Goal: Information Seeking & Learning: Learn about a topic

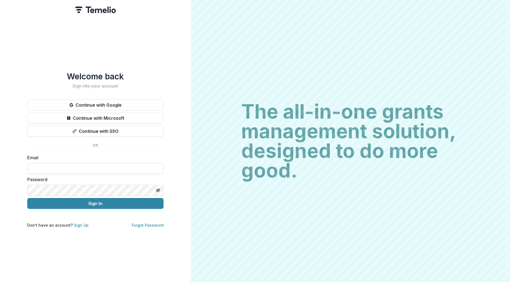
click at [54, 168] on input at bounding box center [95, 168] width 136 height 11
type input "**********"
click at [78, 198] on button "Sign In" at bounding box center [95, 203] width 136 height 11
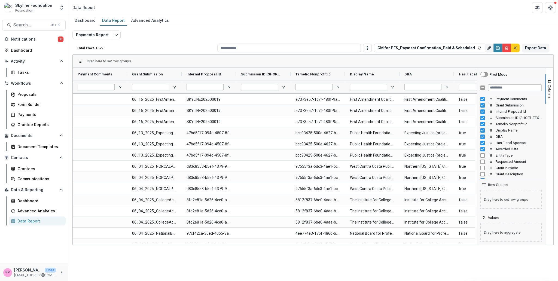
click at [391, 35] on div "Payments Report Total rows: 1572 GM for PFS_Payment Confirmation_Paid & Schedul…" at bounding box center [312, 132] width 481 height 202
click at [478, 47] on icon "button" at bounding box center [479, 48] width 4 height 4
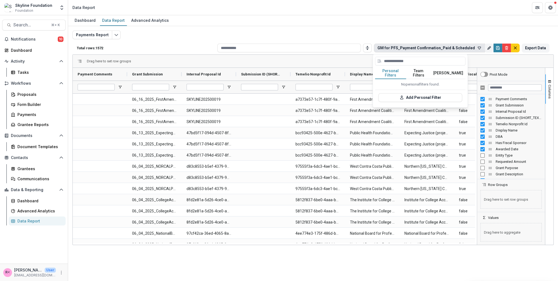
click at [421, 72] on button "Team Filters" at bounding box center [418, 73] width 25 height 11
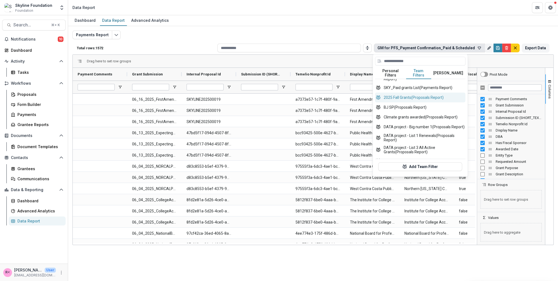
scroll to position [163, 0]
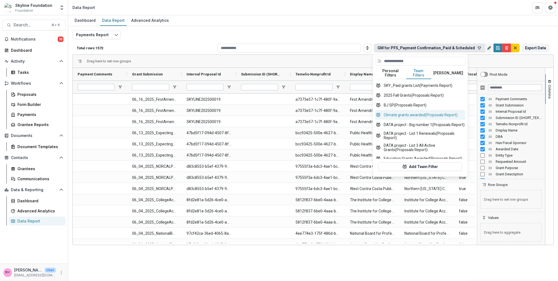
click at [421, 116] on button "Climate grants awarded (Proposals Report)" at bounding box center [420, 115] width 90 height 10
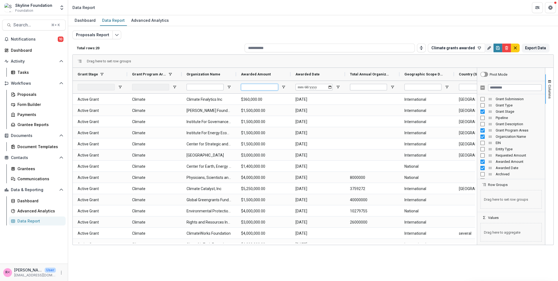
click at [270, 85] on input "Awarded Amount Filter Input" at bounding box center [259, 87] width 37 height 7
click at [509, 93] on span "Columns" at bounding box center [550, 92] width 4 height 14
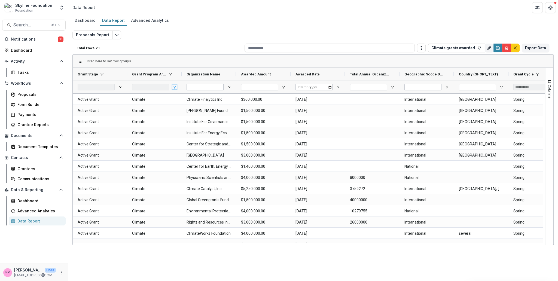
click at [174, 88] on span "Open Filter Menu" at bounding box center [174, 87] width 4 height 4
click at [187, 60] on div "Drag here to set row groups" at bounding box center [313, 61] width 481 height 13
click at [477, 50] on icon "button" at bounding box center [479, 48] width 4 height 4
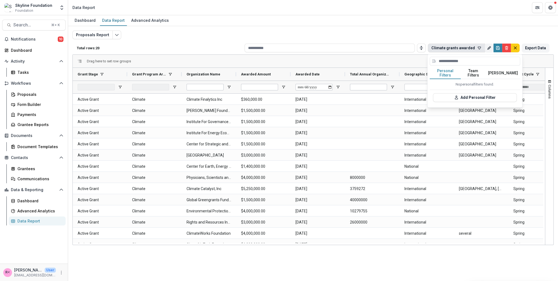
click at [472, 72] on button "Team Filters" at bounding box center [473, 73] width 25 height 11
click at [444, 72] on button "Personal Filters" at bounding box center [445, 73] width 31 height 11
click at [477, 72] on button "Team Filters" at bounding box center [473, 73] width 25 height 11
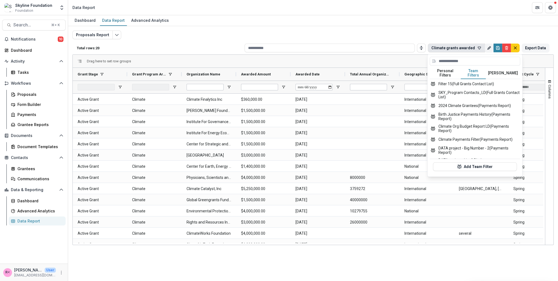
click at [506, 74] on button "[PERSON_NAME]" at bounding box center [503, 73] width 34 height 11
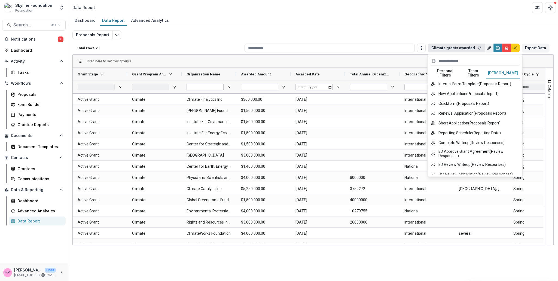
click at [428, 33] on div "Proposals Report Total rows: 20 Climate grants awarded Personal Filters Team Fi…" at bounding box center [312, 132] width 481 height 202
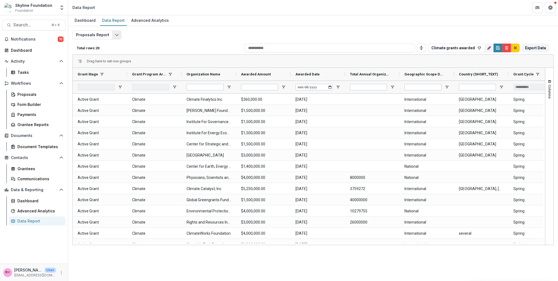
click at [118, 38] on button "Edit selected report" at bounding box center [116, 35] width 9 height 9
click at [479, 47] on icon "button" at bounding box center [479, 48] width 3 height 2
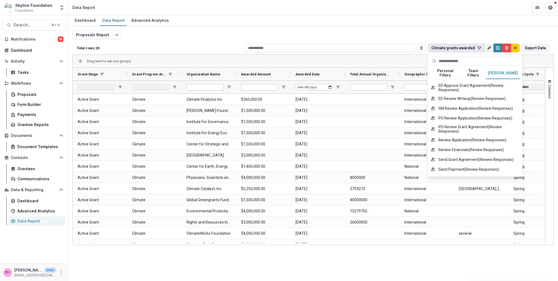
scroll to position [66, 0]
click at [416, 33] on div "Proposals Report Total rows: 20 Climate grants awarded Personal Filters Team Fi…" at bounding box center [312, 132] width 481 height 202
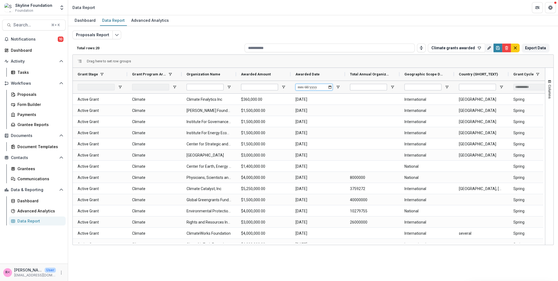
click at [314, 87] on input "Awarded Date Filter Input" at bounding box center [314, 87] width 37 height 7
click at [308, 87] on input "Awarded Date Filter Input" at bounding box center [314, 87] width 37 height 7
click at [302, 86] on input "Awarded Date Filter Input" at bounding box center [314, 87] width 37 height 7
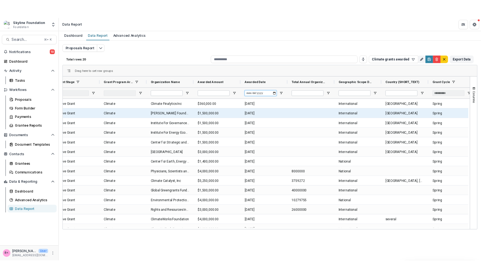
scroll to position [0, 0]
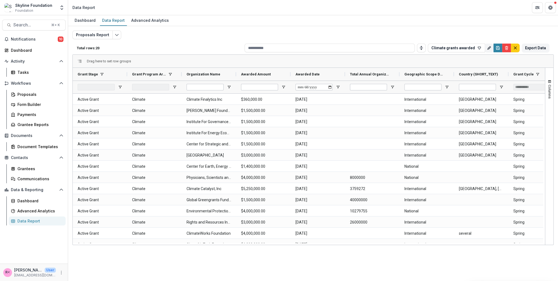
click at [376, 37] on div "Proposals Report Total rows: 20 Climate grants awarded Personal Filters Team Fi…" at bounding box center [312, 132] width 481 height 202
click at [41, 211] on div "Advanced Analytics" at bounding box center [39, 211] width 44 height 6
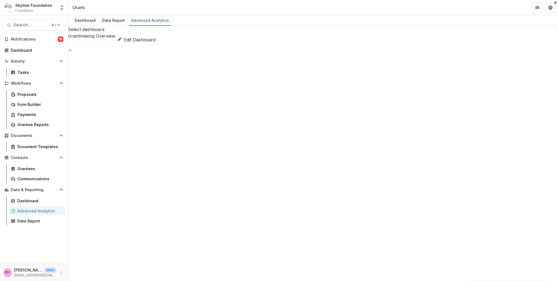
click at [115, 46] on div at bounding box center [91, 49] width 47 height 7
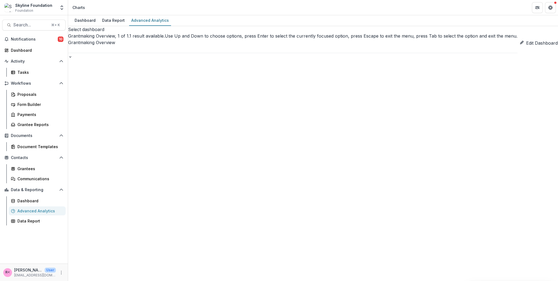
click at [178, 53] on div at bounding box center [292, 56] width 449 height 7
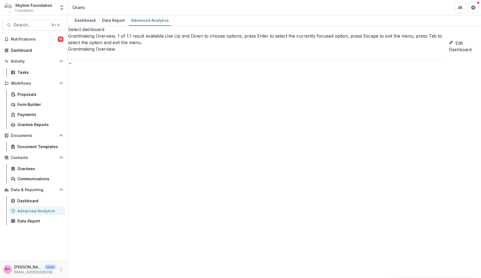
click at [176, 59] on div at bounding box center [257, 62] width 379 height 7
click at [261, 37] on div "Select dashboard Grantmaking Overview, 1 of 1. 1 result available. Use Up and D…" at bounding box center [257, 46] width 379 height 40
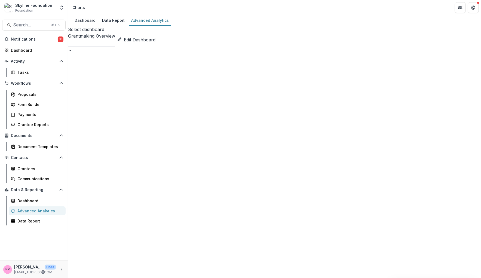
click at [156, 37] on link "Edit Dashboard" at bounding box center [136, 40] width 38 height 7
click at [84, 20] on div "Dashboard" at bounding box center [84, 20] width 25 height 8
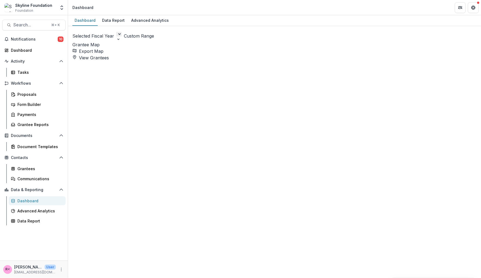
select select "**********"
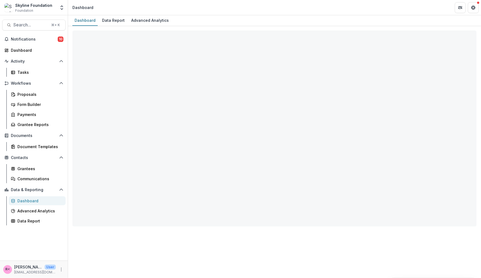
select select "**********"
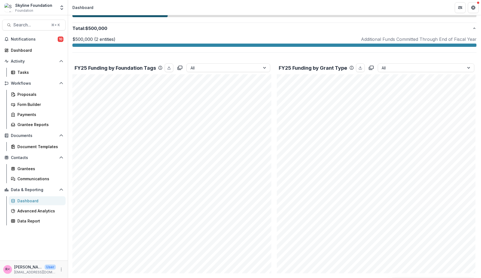
scroll to position [397, 0]
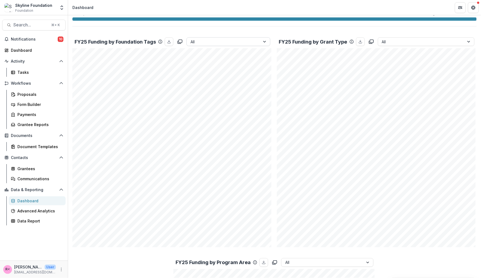
click at [246, 42] on div at bounding box center [224, 41] width 66 height 7
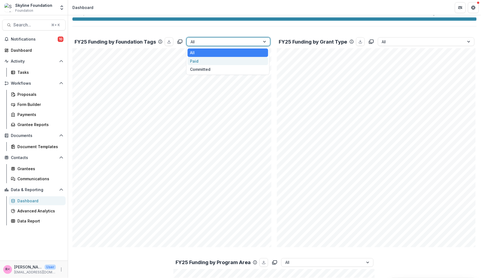
click at [208, 60] on div "Paid" at bounding box center [228, 61] width 81 height 8
click at [259, 44] on div "Paid" at bounding box center [224, 42] width 74 height 8
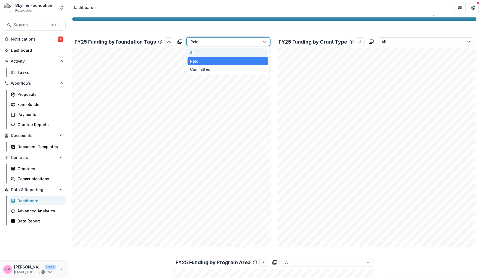
click at [235, 52] on div "All" at bounding box center [228, 52] width 81 height 8
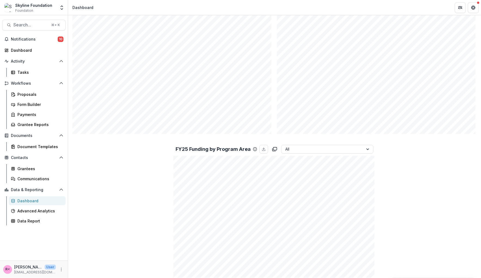
scroll to position [528, 0]
click at [311, 129] on div at bounding box center [322, 130] width 74 height 7
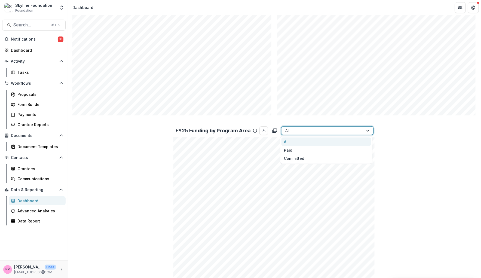
click at [419, 165] on div "Total Grants FY25 172 Total Awarded FY25 $79,780,000 Historical Giving $444,577…" at bounding box center [274, 39] width 405 height 1049
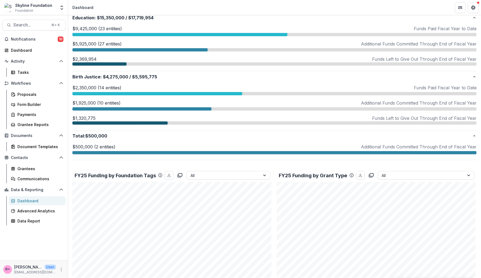
scroll to position [259, 0]
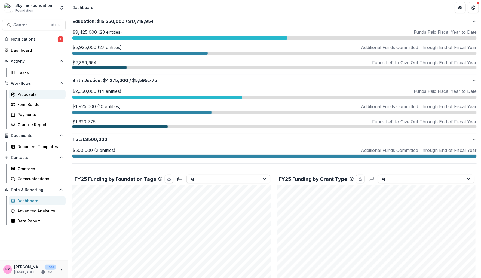
click at [32, 95] on div "Proposals" at bounding box center [39, 95] width 44 height 6
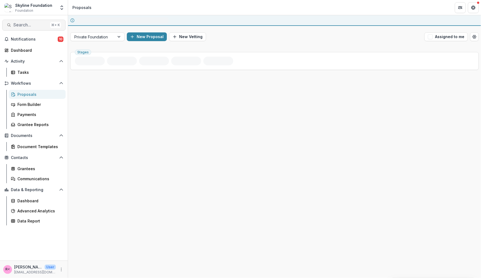
click at [26, 26] on span "Search..." at bounding box center [30, 24] width 35 height 5
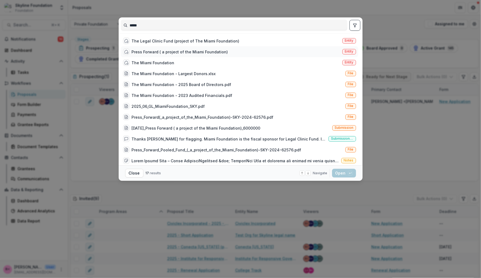
type input "*****"
click at [186, 52] on div "Press Forward ( a project of the Miami Foundation)" at bounding box center [180, 52] width 96 height 6
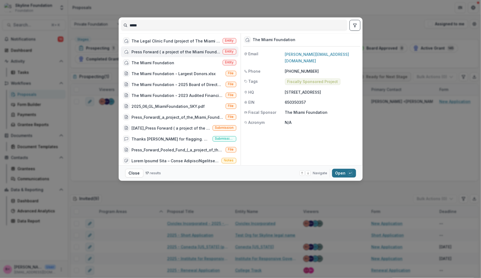
click at [343, 176] on button "Open with enter key" at bounding box center [344, 173] width 24 height 9
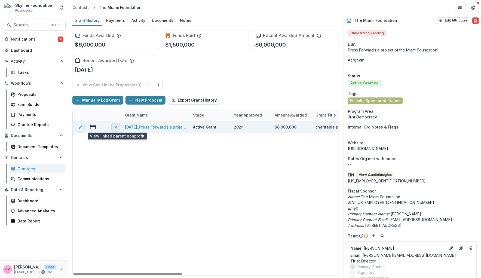
click at [116, 125] on icon "View linked parent" at bounding box center [116, 127] width 4 height 4
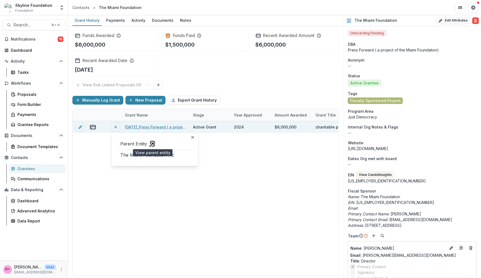
click at [152, 143] on polyline "view-parent-entity" at bounding box center [152, 143] width 1 height 1
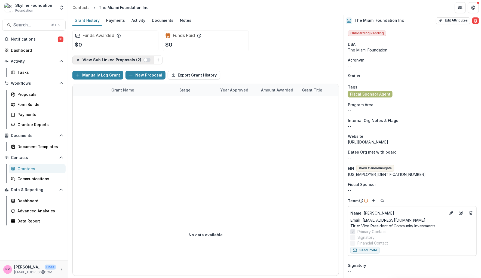
click at [145, 60] on span "button" at bounding box center [147, 60] width 7 height 4
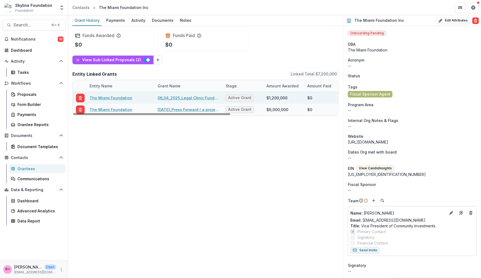
click at [174, 97] on link "06_04_2025_Legal Clinic Fund_$1,200,000" at bounding box center [189, 98] width 62 height 6
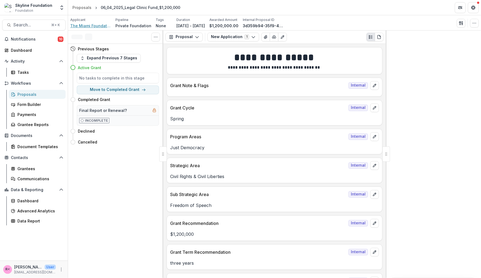
click at [91, 25] on span "The Miami Foundation" at bounding box center [90, 26] width 41 height 6
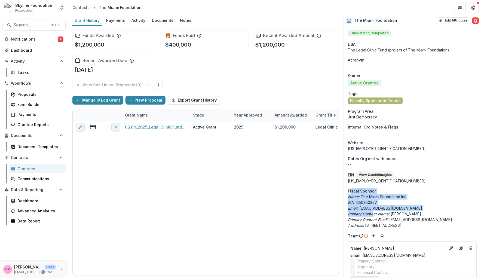
drag, startPoint x: 352, startPoint y: 193, endPoint x: 374, endPoint y: 216, distance: 31.6
click at [374, 216] on aside "Fiscal Sponsor Name: The Miami Foundation Inc EIN: 650350357 Email: llinzer@mia…" at bounding box center [412, 208] width 129 height 40
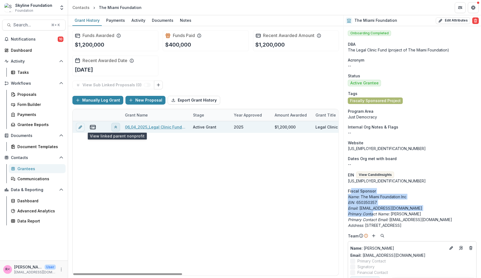
click at [117, 127] on icon "View linked parent" at bounding box center [116, 127] width 4 height 4
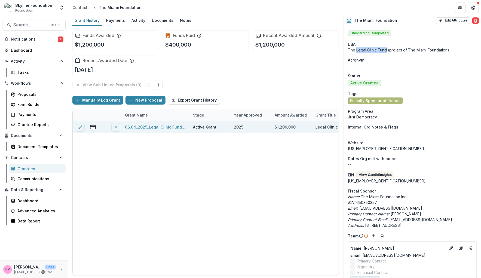
drag, startPoint x: 356, startPoint y: 50, endPoint x: 386, endPoint y: 49, distance: 30.3
click at [386, 49] on div "The Legal Clinic Fund (project of The Miami Foundation)" at bounding box center [412, 50] width 129 height 6
drag, startPoint x: 409, startPoint y: 50, endPoint x: 444, endPoint y: 51, distance: 35.2
click at [444, 51] on div "The Legal Clinic Fund (project of The Miami Foundation)" at bounding box center [412, 50] width 129 height 6
drag, startPoint x: 388, startPoint y: 50, endPoint x: 355, endPoint y: 50, distance: 33.0
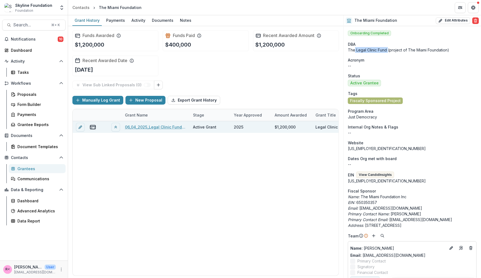
click at [355, 50] on div "The Legal Clinic Fund (project of The Miami Foundation)" at bounding box center [412, 50] width 129 height 6
drag, startPoint x: 408, startPoint y: 50, endPoint x: 431, endPoint y: 50, distance: 22.9
click at [431, 50] on div "The Legal Clinic Fund (project of The Miami Foundation)" at bounding box center [412, 50] width 129 height 6
click at [28, 23] on span "Search..." at bounding box center [30, 24] width 35 height 5
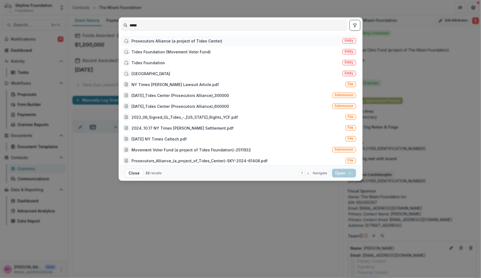
type input "*****"
click at [174, 41] on div "Prosecutors Alliance (a project of Tides Center)" at bounding box center [177, 41] width 91 height 6
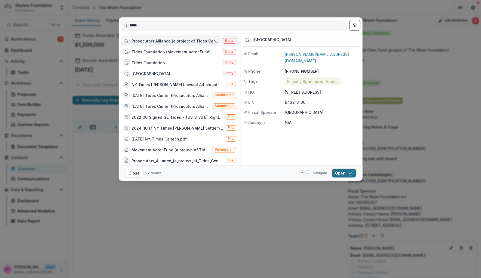
click at [336, 174] on button "Open with enter key" at bounding box center [344, 173] width 24 height 9
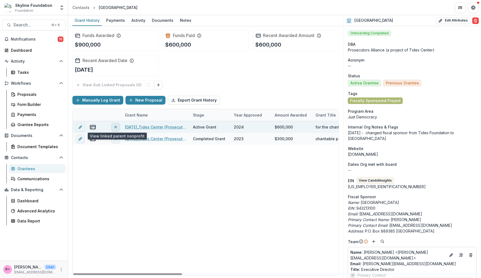
click at [117, 126] on icon "View linked parent" at bounding box center [116, 127] width 4 height 4
click at [152, 144] on line "view-parent-entity" at bounding box center [152, 145] width 4 height 4
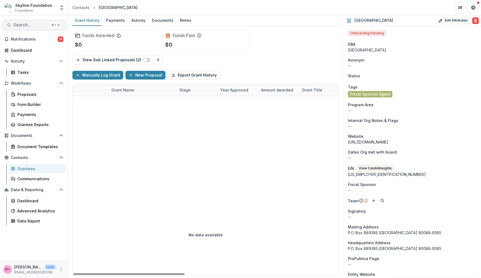
click at [37, 25] on span "Search..." at bounding box center [30, 24] width 35 height 5
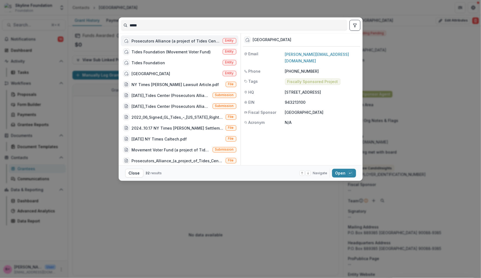
click at [147, 23] on input "*****" at bounding box center [234, 25] width 226 height 9
type input "**********"
click at [159, 71] on div "New Venture Fund" at bounding box center [149, 74] width 35 height 6
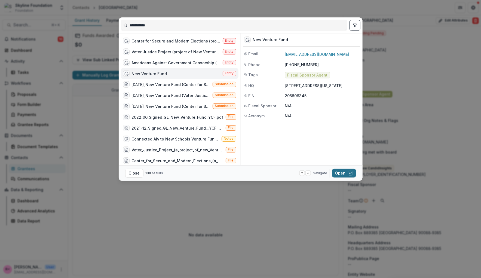
click at [341, 175] on button "Open with enter key" at bounding box center [344, 173] width 24 height 9
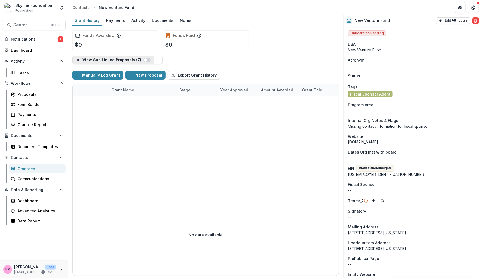
click at [146, 60] on span "button" at bounding box center [147, 60] width 7 height 4
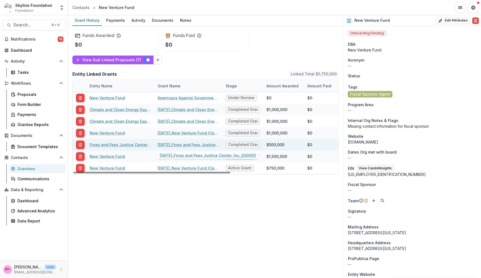
click at [189, 145] on link "06-05-2023_Fines and Fees Justice Center, Inc._500000" at bounding box center [189, 145] width 62 height 6
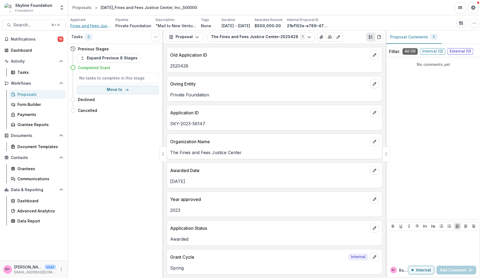
click at [84, 25] on span "Fines and Fees Justice Center, Inc." at bounding box center [90, 26] width 41 height 6
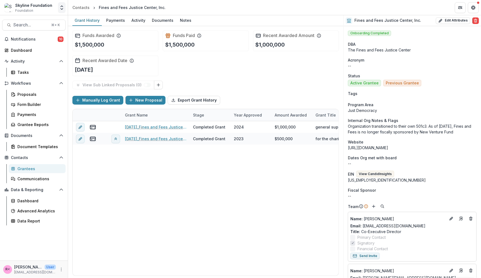
click at [62, 8] on icon "Open entity switcher" at bounding box center [61, 7] width 5 height 5
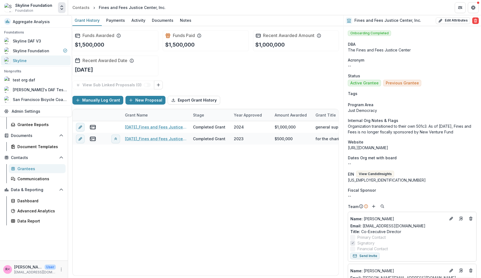
click at [56, 60] on div "Skyline" at bounding box center [35, 60] width 63 height 7
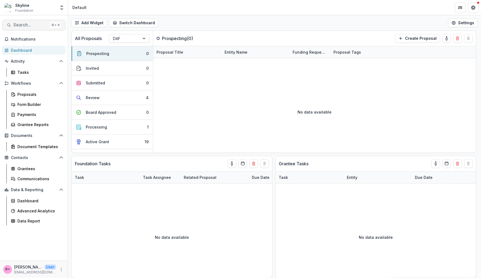
click at [28, 25] on span "Search..." at bounding box center [30, 24] width 35 height 5
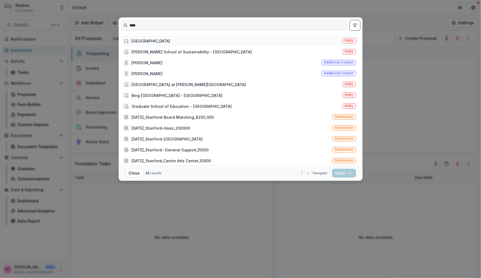
type input "****"
click at [163, 41] on div "Stanford University" at bounding box center [151, 41] width 39 height 6
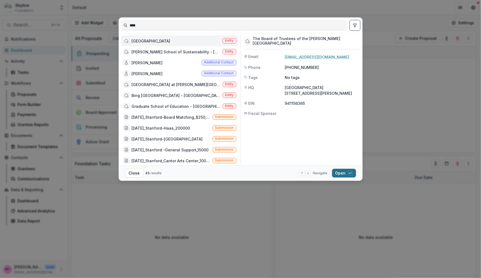
click at [342, 176] on button "Open with enter key" at bounding box center [344, 173] width 24 height 9
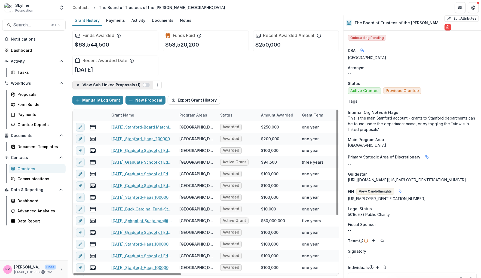
click at [145, 83] on span "button" at bounding box center [146, 85] width 7 height 4
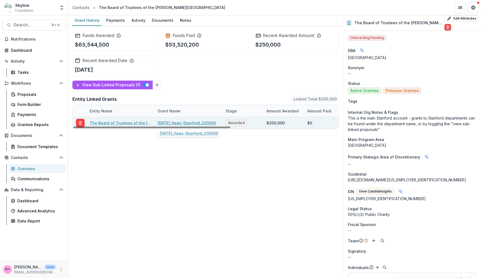
click at [189, 121] on link "12-04-2023_Haas-Stanford_200000" at bounding box center [187, 123] width 59 height 6
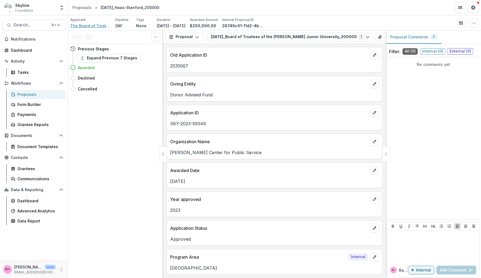
click at [85, 27] on span "The Board of Trustees of the Leland Stanford Junior University" at bounding box center [90, 26] width 41 height 6
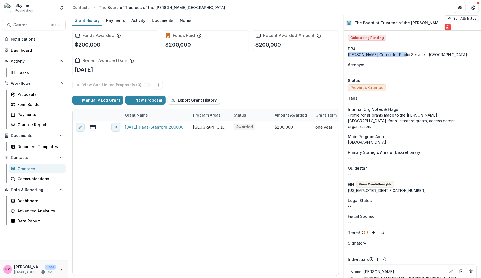
drag, startPoint x: 349, startPoint y: 54, endPoint x: 401, endPoint y: 55, distance: 51.2
click at [402, 56] on div "Haas Center for Public Service - Stanford University" at bounding box center [412, 55] width 129 height 6
click at [409, 52] on div "Haas Center for Public Service - Stanford University" at bounding box center [412, 55] width 129 height 6
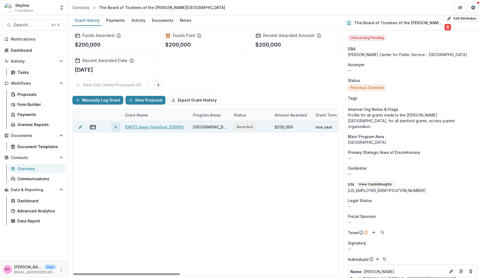
click at [117, 128] on icon "View linked parent" at bounding box center [116, 127] width 4 height 4
click at [151, 144] on line "view-parent-entity" at bounding box center [152, 145] width 4 height 4
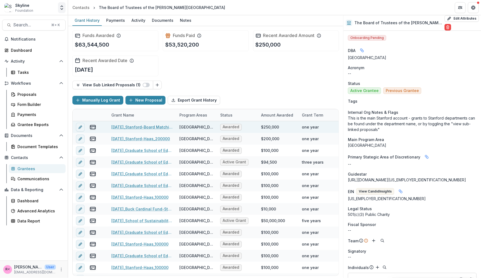
click at [62, 7] on icon "Open entity switcher" at bounding box center [61, 7] width 5 height 5
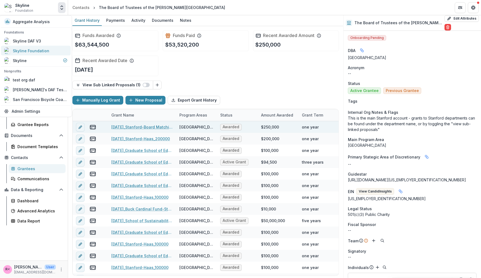
click at [52, 50] on div "Skyline Foundation" at bounding box center [35, 50] width 63 height 7
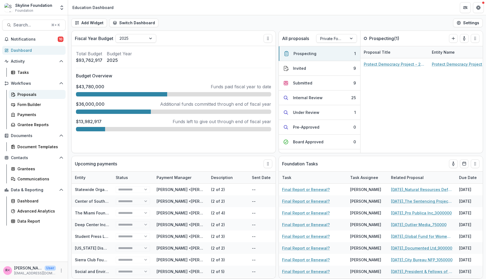
click at [39, 95] on div "Proposals" at bounding box center [39, 95] width 44 height 6
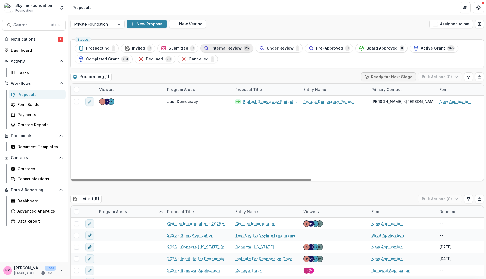
click at [232, 48] on span "Internal Review" at bounding box center [227, 48] width 30 height 5
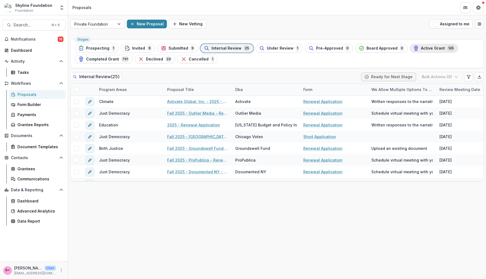
click at [426, 45] on button "Active Grant 145" at bounding box center [434, 48] width 48 height 9
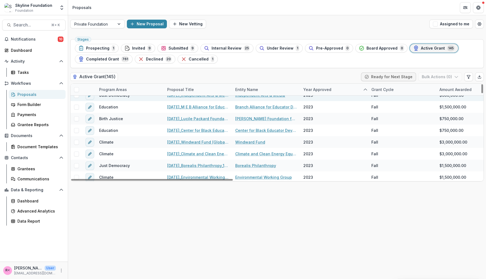
scroll to position [47, 0]
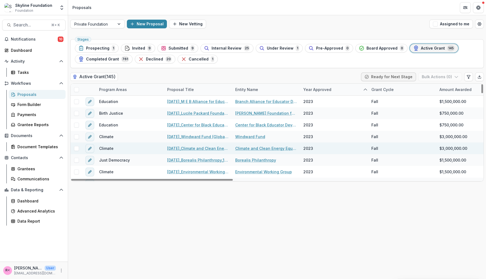
click at [252, 148] on link "Climate and Clean Energy Equity Fund" at bounding box center [266, 148] width 62 height 6
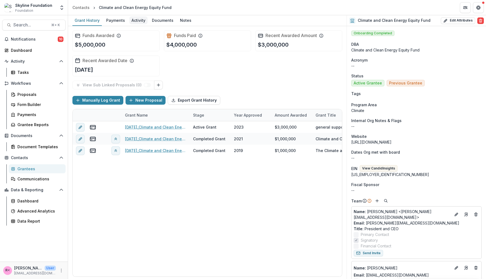
click at [134, 21] on div "Activity" at bounding box center [138, 20] width 18 height 8
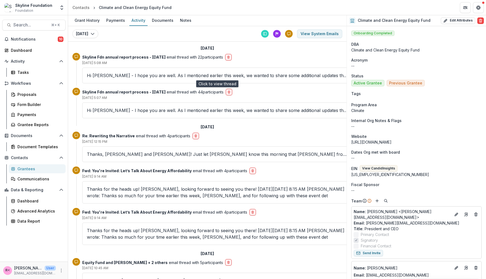
click at [146, 72] on p "Hi [PERSON_NAME] - I hope you are well. As I mentioned earlier this week, we wa…" at bounding box center [217, 75] width 261 height 7
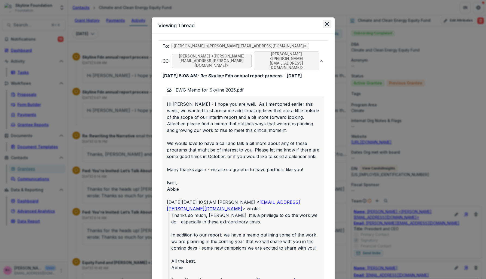
click at [326, 24] on icon "Close" at bounding box center [327, 23] width 3 height 3
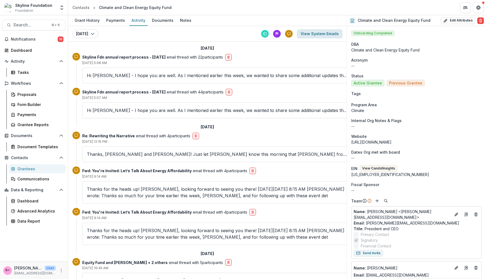
click at [315, 35] on button "View System Emails" at bounding box center [319, 33] width 45 height 9
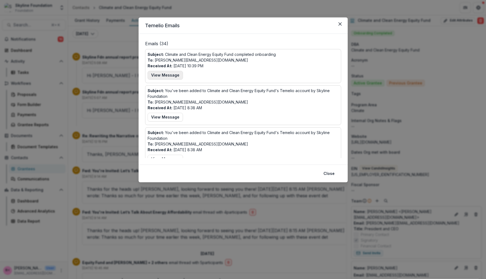
click at [163, 76] on button "View Message" at bounding box center [165, 75] width 35 height 9
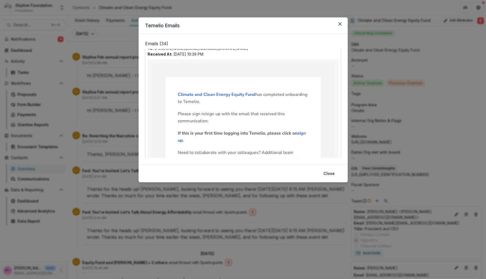
scroll to position [47, 0]
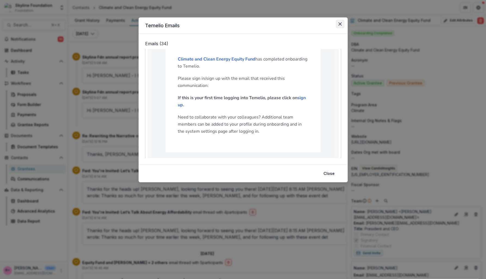
click at [339, 25] on icon "Close" at bounding box center [339, 23] width 3 height 3
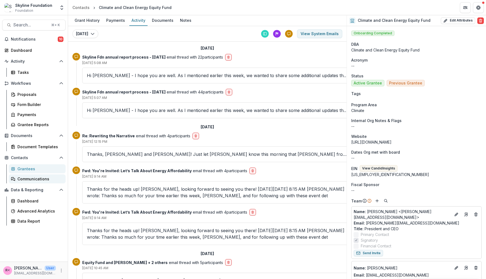
click at [43, 180] on div "Communications" at bounding box center [39, 179] width 44 height 6
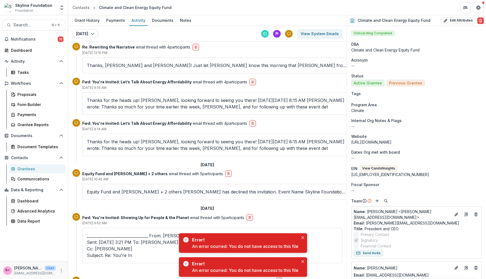
scroll to position [88, 0]
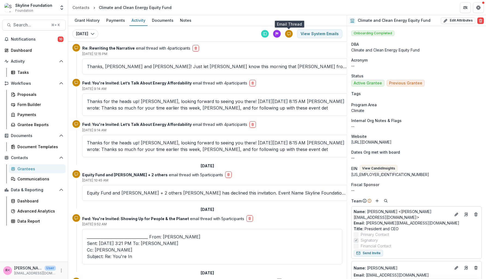
click at [289, 36] on div at bounding box center [289, 34] width 8 height 8
click at [278, 35] on icon at bounding box center [277, 34] width 4 height 4
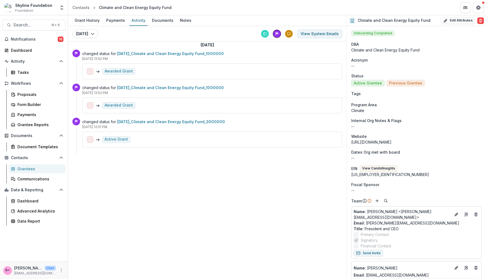
scroll to position [3, 0]
click at [267, 36] on div at bounding box center [265, 34] width 8 height 8
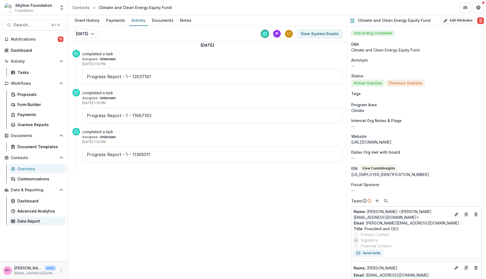
click at [24, 222] on div "Data Report" at bounding box center [39, 221] width 44 height 6
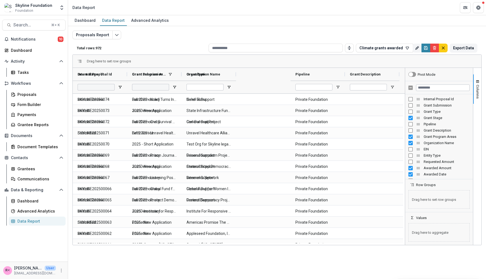
type input "**********"
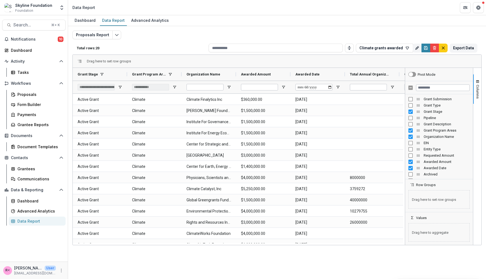
type input "**********"
click at [476, 90] on span "Columns" at bounding box center [478, 92] width 4 height 14
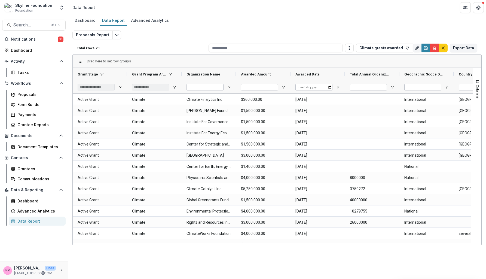
click at [378, 32] on div "Proposals Report Total rows: 20 Climate grants awarded Personal Filters Team Fi…" at bounding box center [276, 132] width 409 height 202
click at [29, 95] on div "Proposals" at bounding box center [39, 95] width 44 height 6
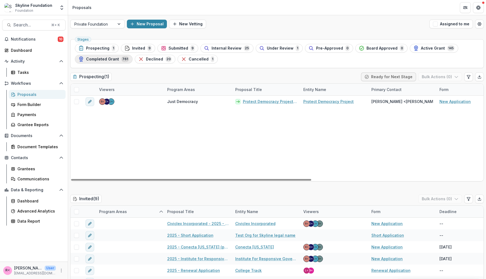
click at [115, 61] on span "Completed Grant" at bounding box center [102, 59] width 33 height 5
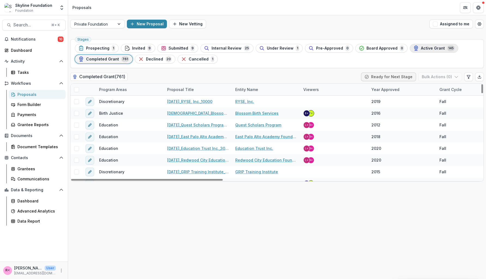
click at [424, 47] on span "Active Grant" at bounding box center [433, 48] width 24 height 5
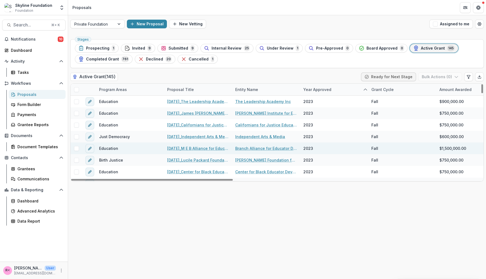
click at [246, 147] on link "Branch Alliance for Educator Diversity Inc" at bounding box center [266, 148] width 62 height 6
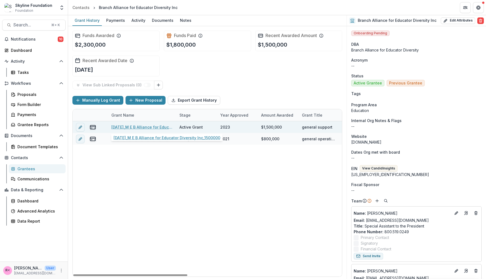
click at [144, 126] on link "[DATE]_M E B Alliance for Educator Diversity Inc_1500000" at bounding box center [142, 127] width 62 height 6
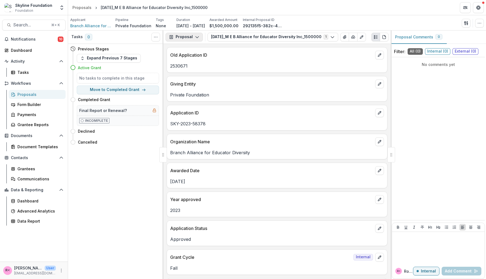
click at [197, 38] on icon "button" at bounding box center [197, 37] width 4 height 4
click at [193, 67] on div "Reports" at bounding box center [202, 68] width 50 height 6
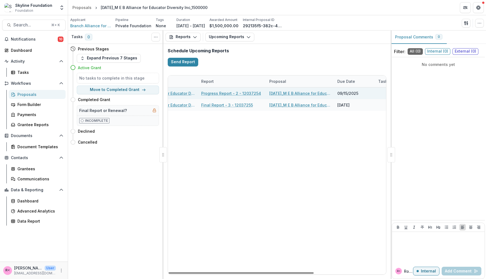
scroll to position [0, 22]
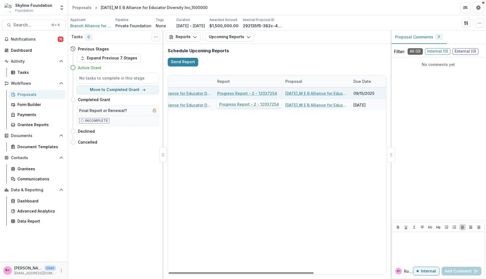
click at [230, 94] on link "Progress Report - 2 - 12037254" at bounding box center [247, 93] width 60 height 6
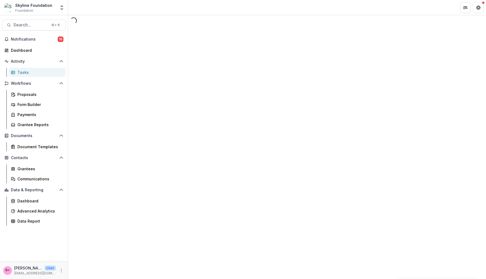
select select "********"
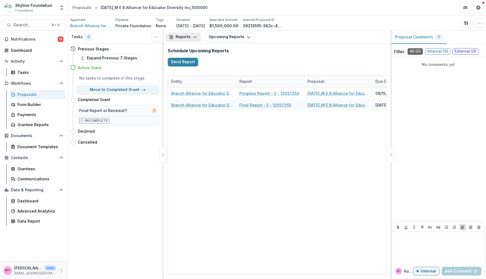
click at [188, 38] on button "Reports" at bounding box center [183, 37] width 35 height 9
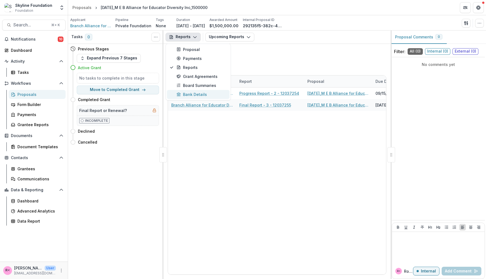
click at [202, 95] on div "Bank Details" at bounding box center [202, 95] width 50 height 6
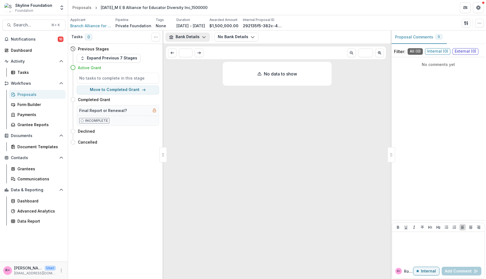
click at [205, 34] on button "Bank Details" at bounding box center [188, 37] width 44 height 9
click at [59, 11] on button "Open entity switcher" at bounding box center [62, 7] width 8 height 11
